Goal: Task Accomplishment & Management: Complete application form

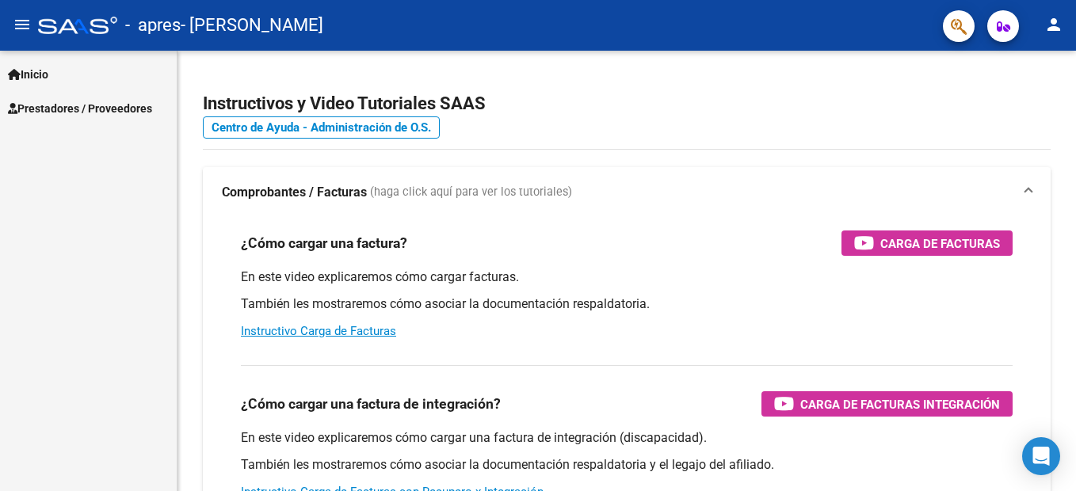
click at [83, 101] on span "Prestadores / Proveedores" at bounding box center [80, 108] width 144 height 17
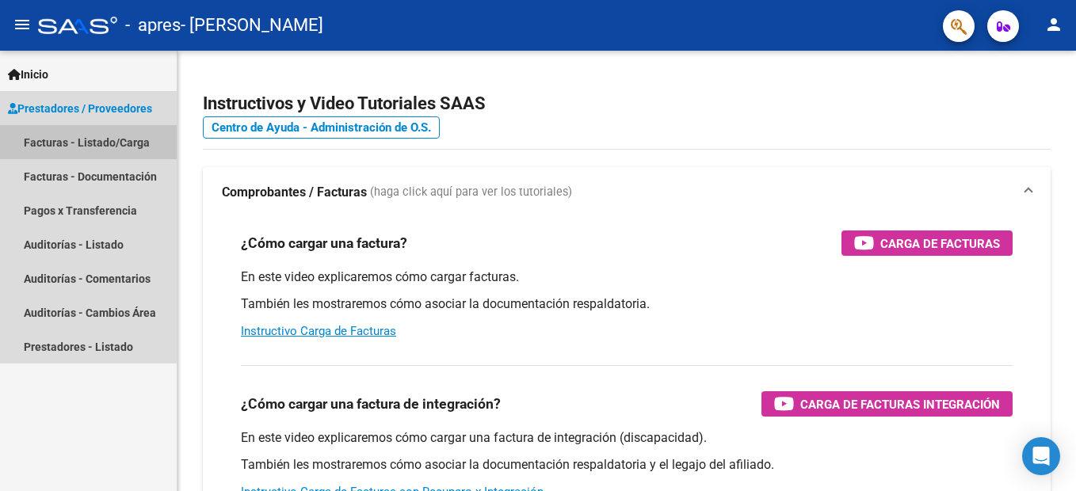
click at [101, 147] on link "Facturas - Listado/Carga" at bounding box center [88, 142] width 177 height 34
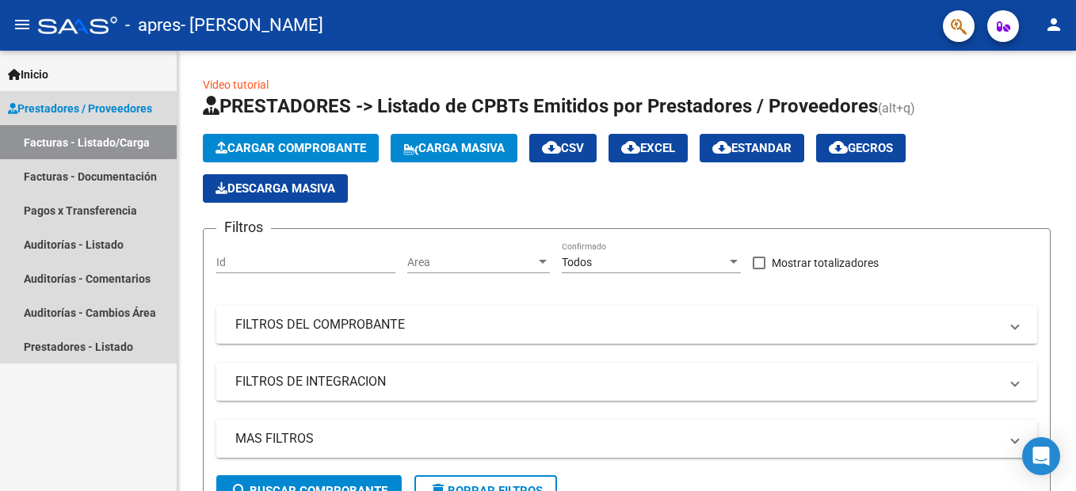
drag, startPoint x: 101, startPoint y: 147, endPoint x: 39, endPoint y: 140, distance: 62.1
click at [39, 140] on link "Facturas - Listado/Carga" at bounding box center [88, 142] width 177 height 34
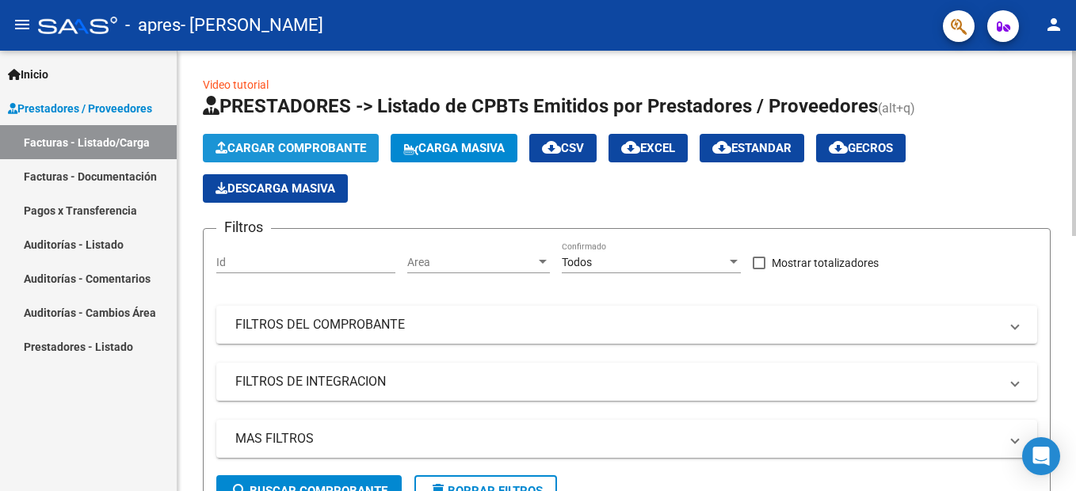
click at [274, 149] on span "Cargar Comprobante" at bounding box center [291, 148] width 151 height 14
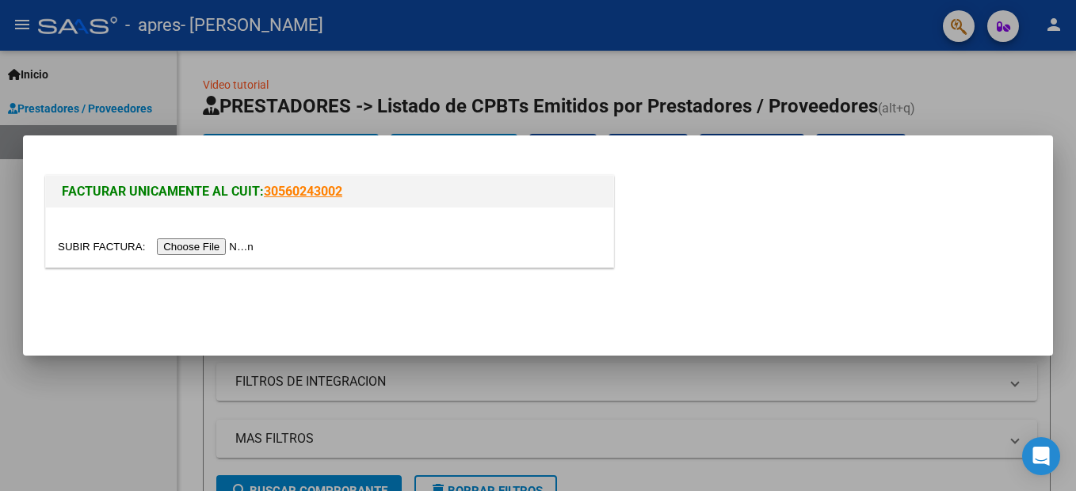
click at [198, 243] on input "file" at bounding box center [158, 246] width 200 height 17
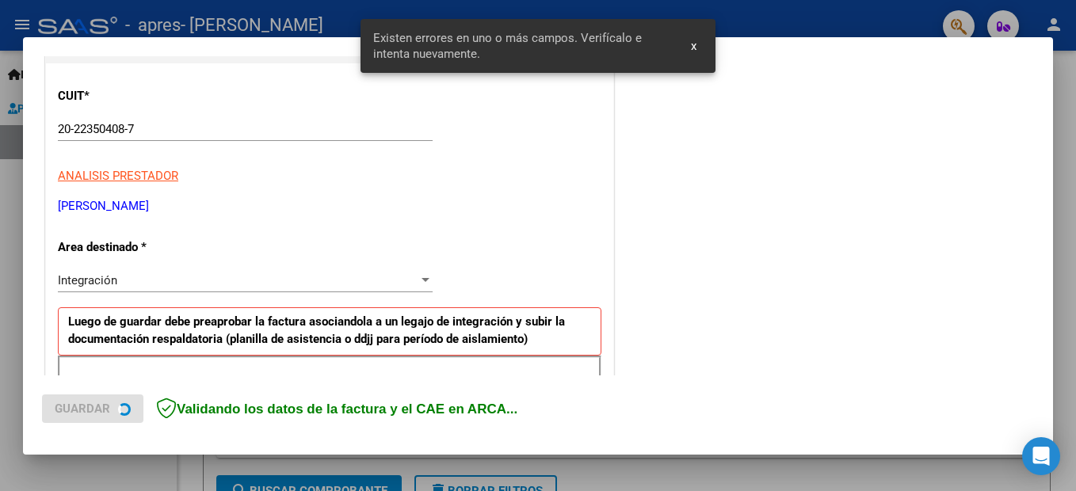
scroll to position [362, 0]
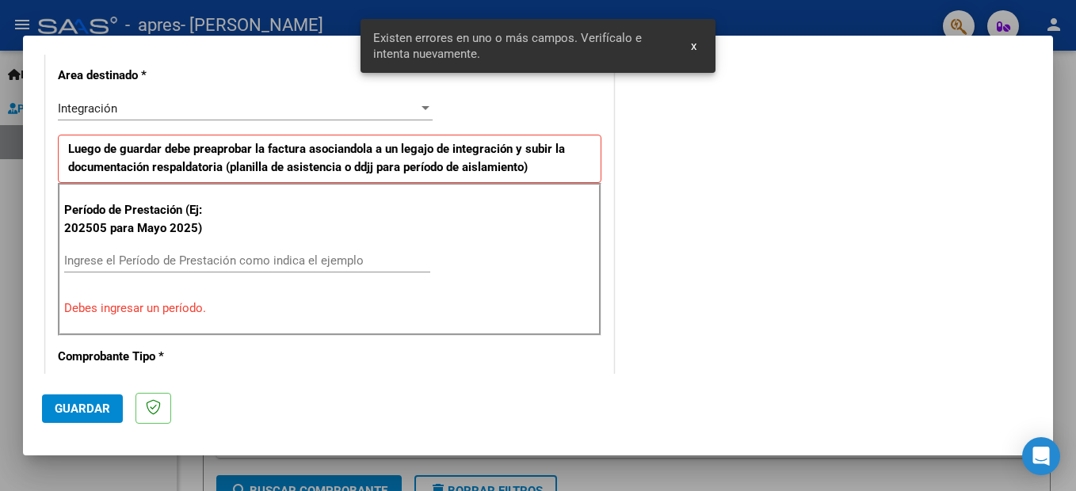
click at [106, 261] on input "Ingrese el Período de Prestación como indica el ejemplo" at bounding box center [247, 261] width 366 height 14
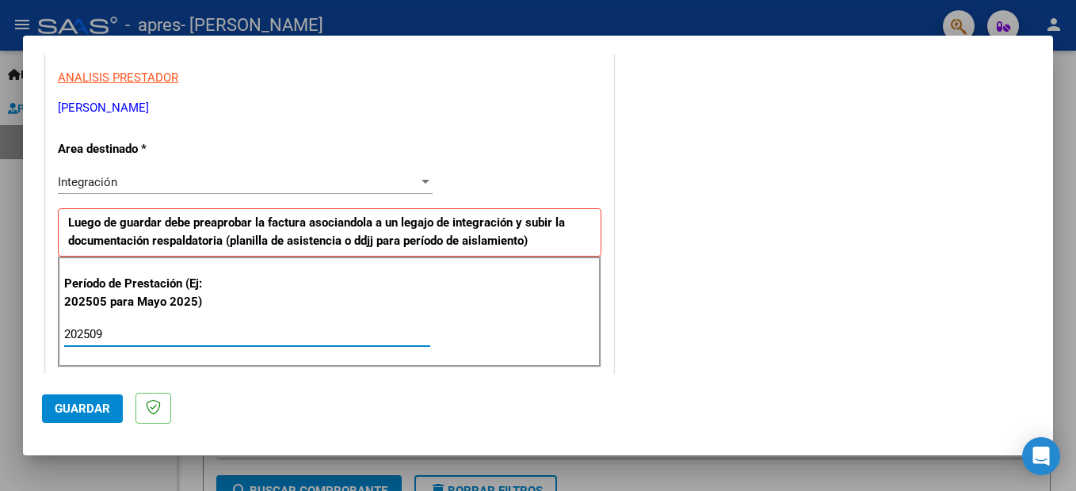
scroll to position [204, 0]
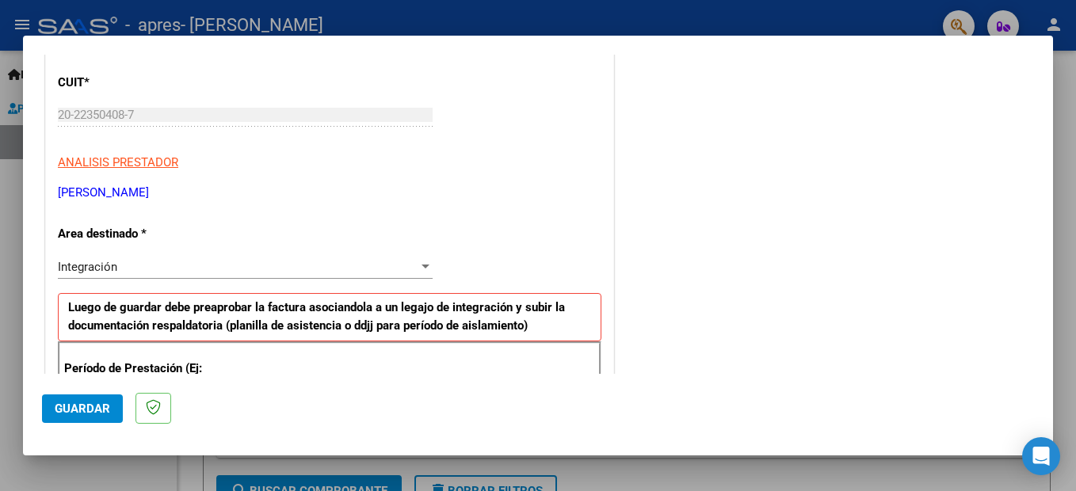
type input "202509"
click at [85, 410] on span "Guardar" at bounding box center [82, 409] width 55 height 14
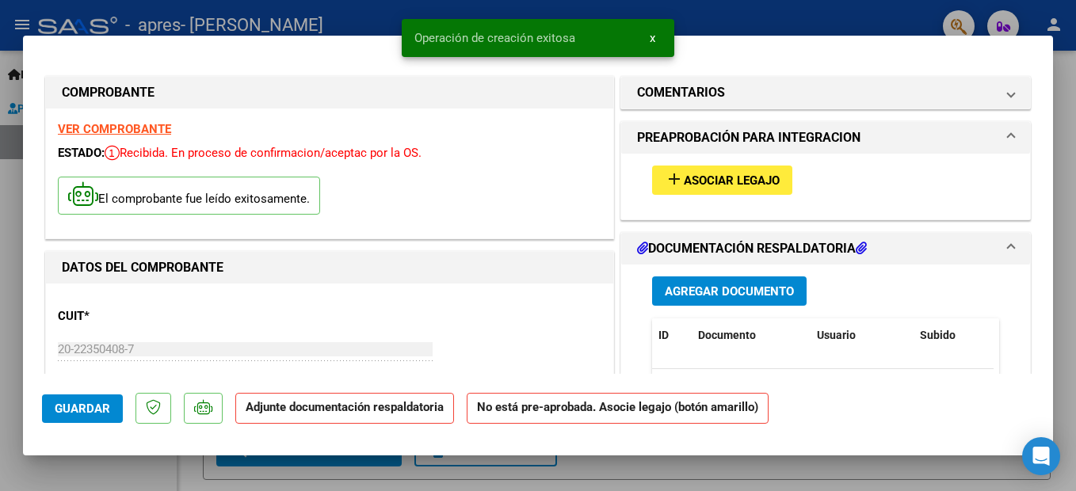
click at [705, 177] on span "Asociar Legajo" at bounding box center [732, 181] width 96 height 14
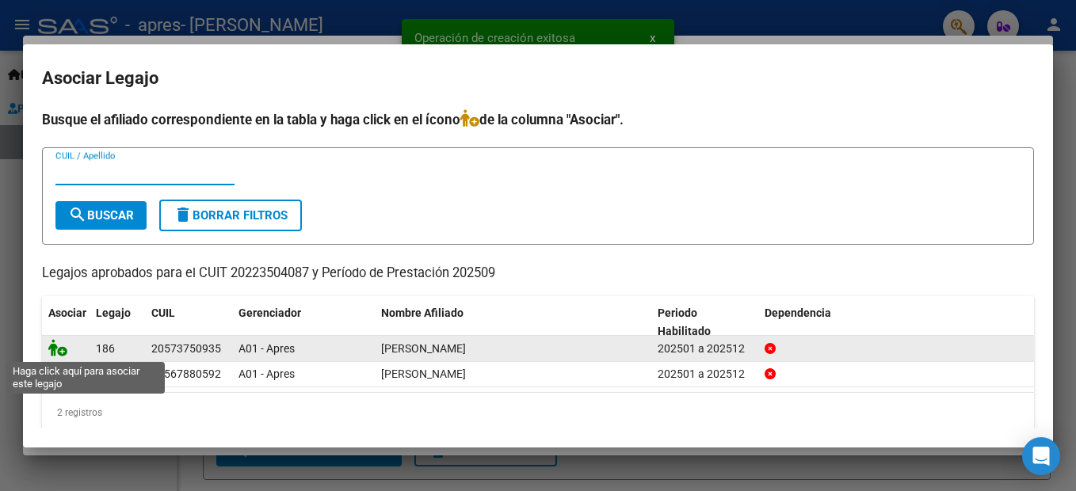
click at [59, 353] on icon at bounding box center [57, 347] width 19 height 17
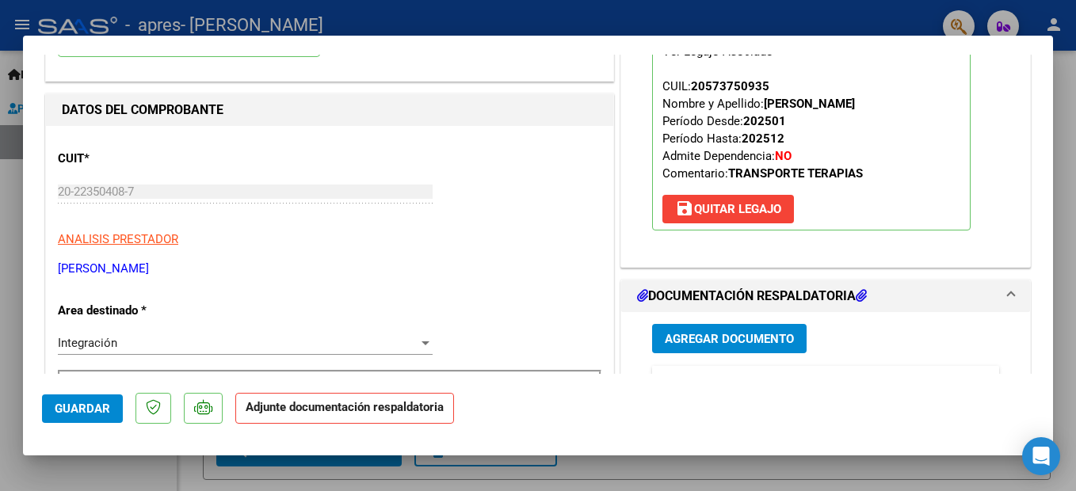
scroll to position [158, 0]
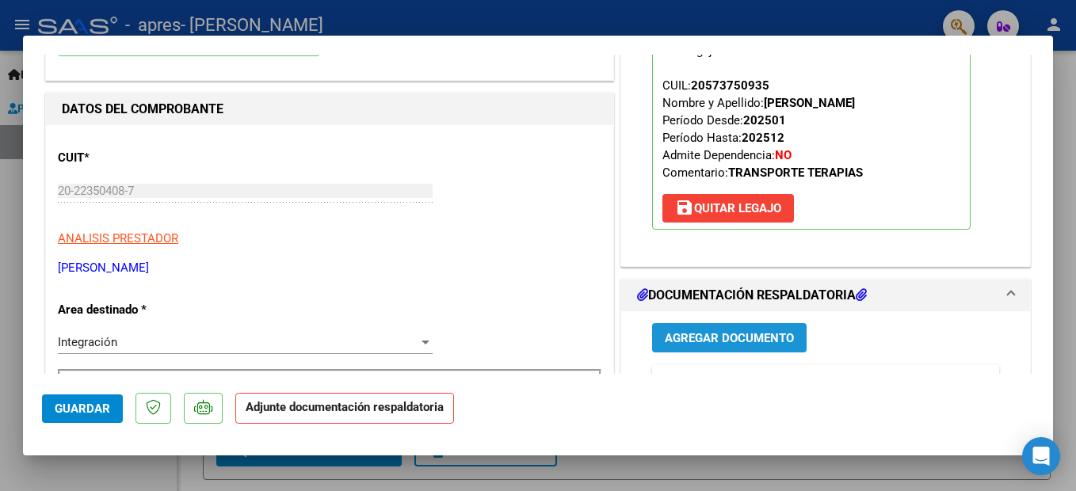
click at [747, 338] on span "Agregar Documento" at bounding box center [729, 338] width 129 height 14
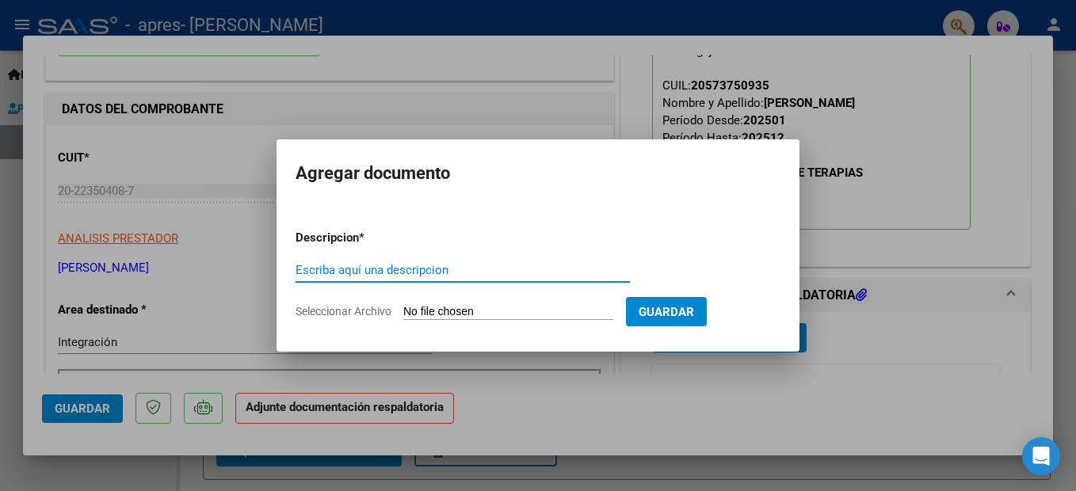
click at [423, 267] on input "Escriba aquí una descripcion" at bounding box center [463, 270] width 334 height 14
type input "asistencia Septiembre"
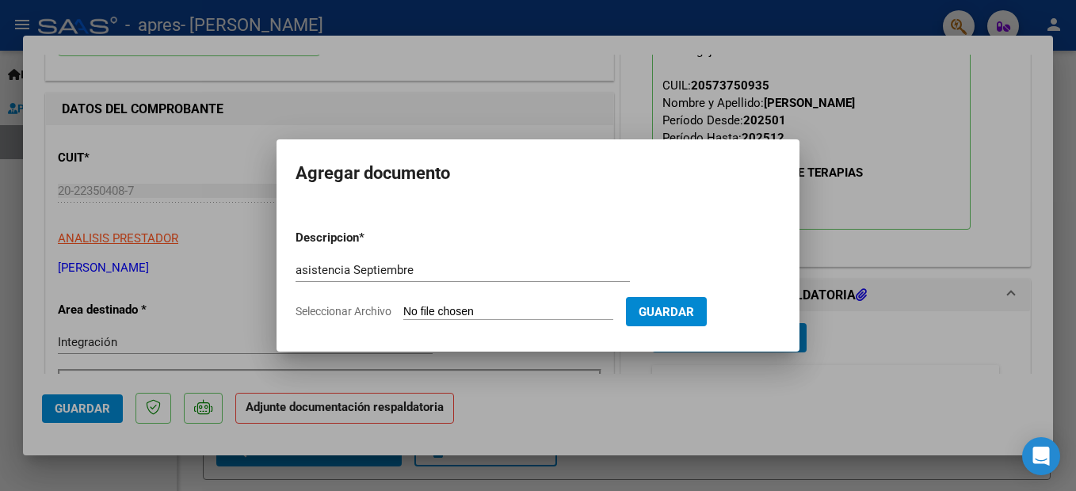
click at [372, 315] on span "Seleccionar Archivo" at bounding box center [344, 311] width 96 height 13
click at [403, 315] on input "Seleccionar Archivo" at bounding box center [508, 312] width 210 height 15
type input "C:\fakepath\asistencia [PERSON_NAME] Terapias.pdf"
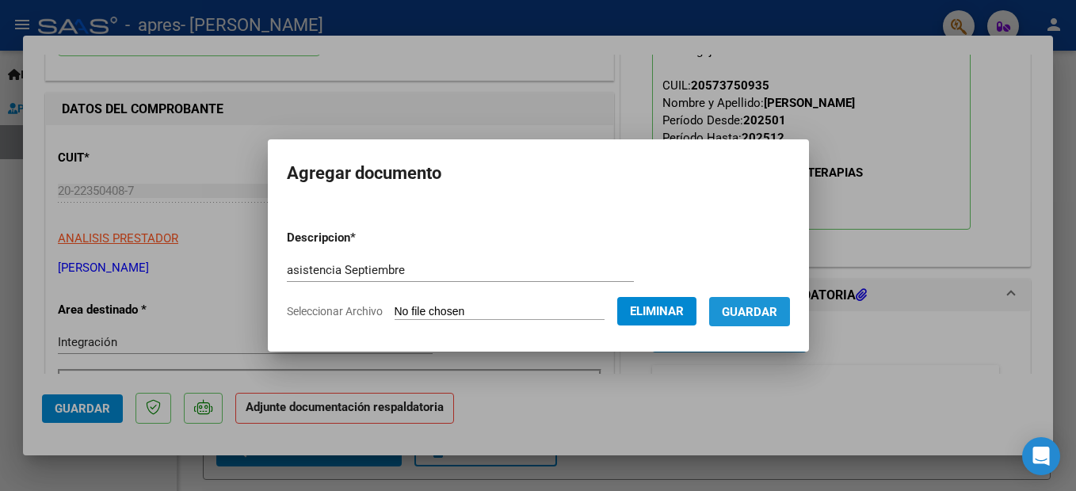
click at [777, 319] on span "Guardar" at bounding box center [749, 312] width 55 height 14
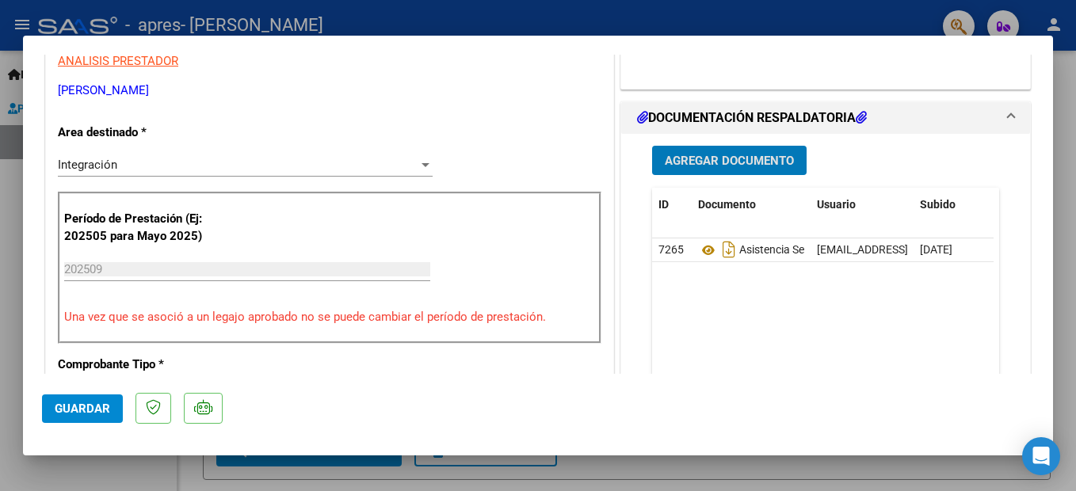
scroll to position [396, 0]
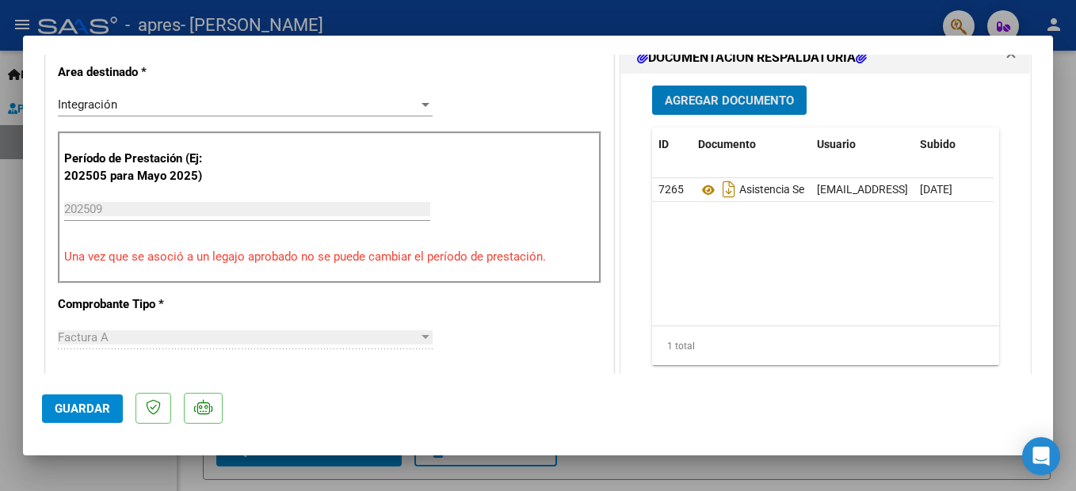
click at [714, 104] on span "Agregar Documento" at bounding box center [729, 100] width 129 height 14
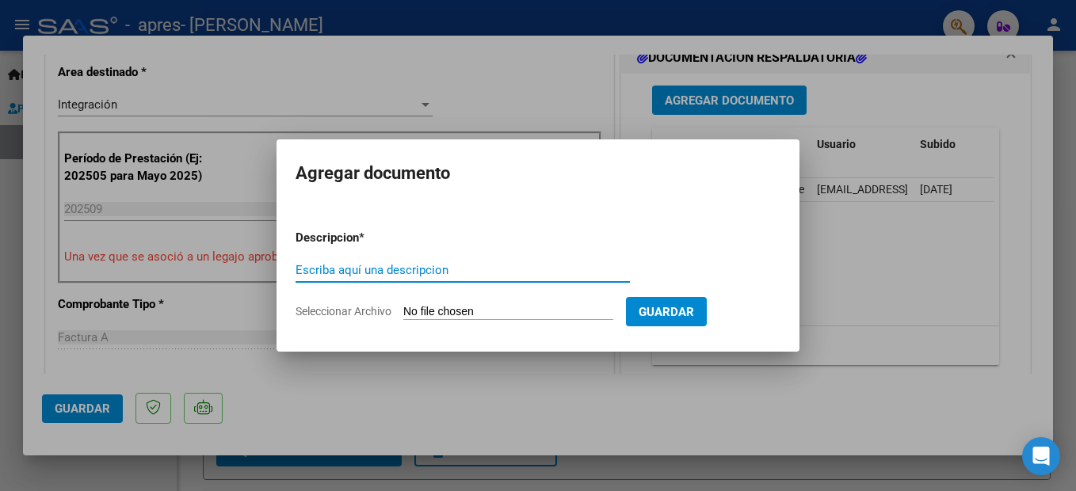
click at [320, 270] on input "Escriba aquí una descripcion" at bounding box center [463, 270] width 334 height 14
type input "autorización 2025"
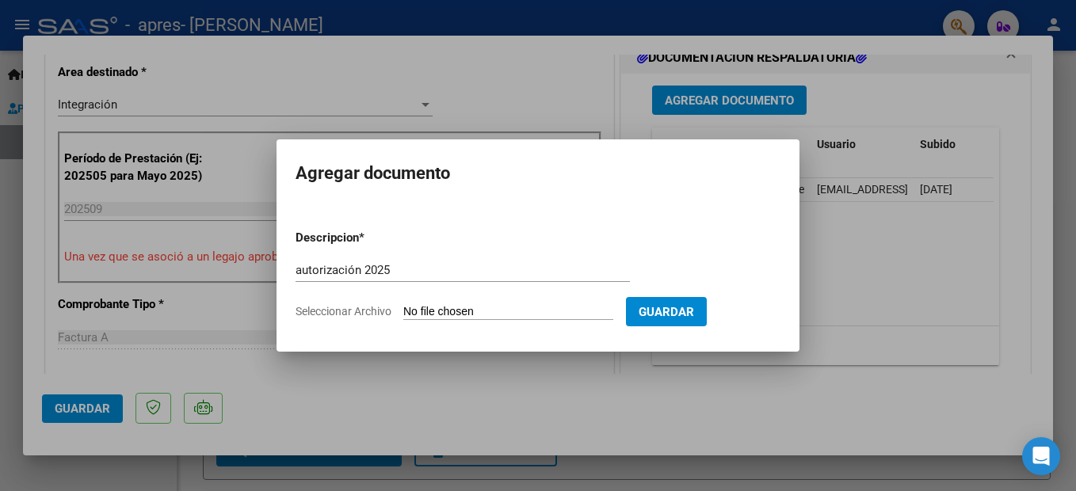
click at [422, 314] on input "Seleccionar Archivo" at bounding box center [508, 312] width 210 height 15
type input "C:\fakepath\autorización [PERSON_NAME] terapias .pdf"
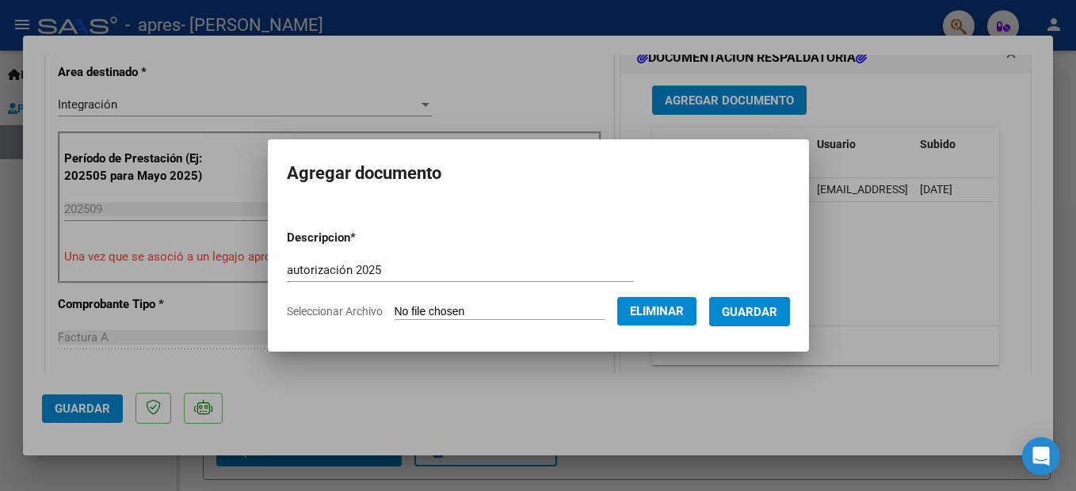
click at [773, 313] on span "Guardar" at bounding box center [749, 312] width 55 height 14
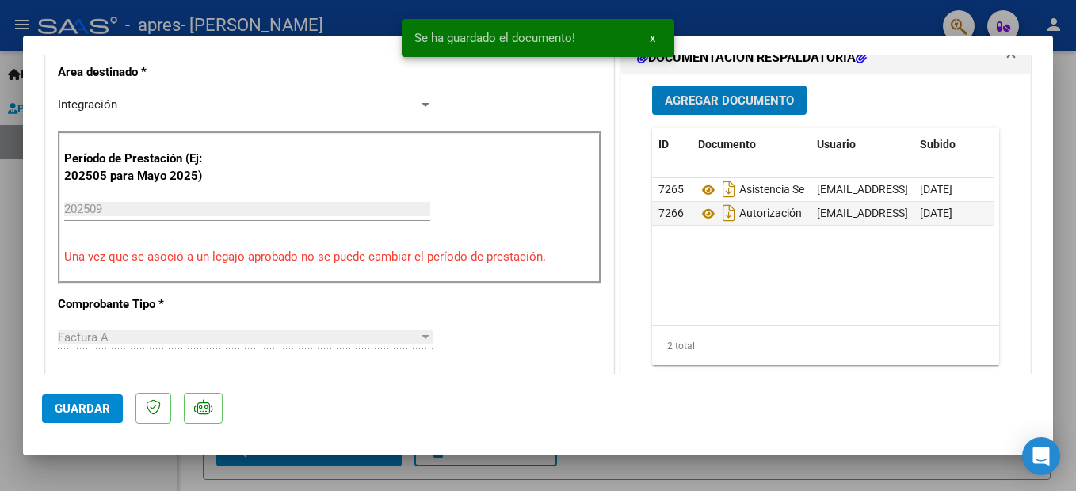
click at [71, 411] on span "Guardar" at bounding box center [82, 409] width 55 height 14
click at [842, 25] on div at bounding box center [538, 245] width 1076 height 491
type input "$ 0,00"
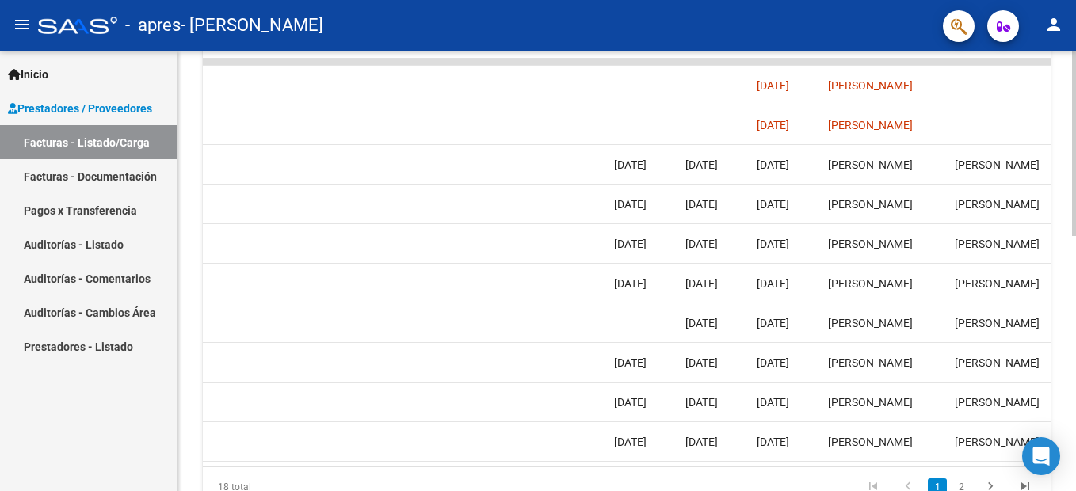
scroll to position [0, 2493]
